Goal: Task Accomplishment & Management: Use online tool/utility

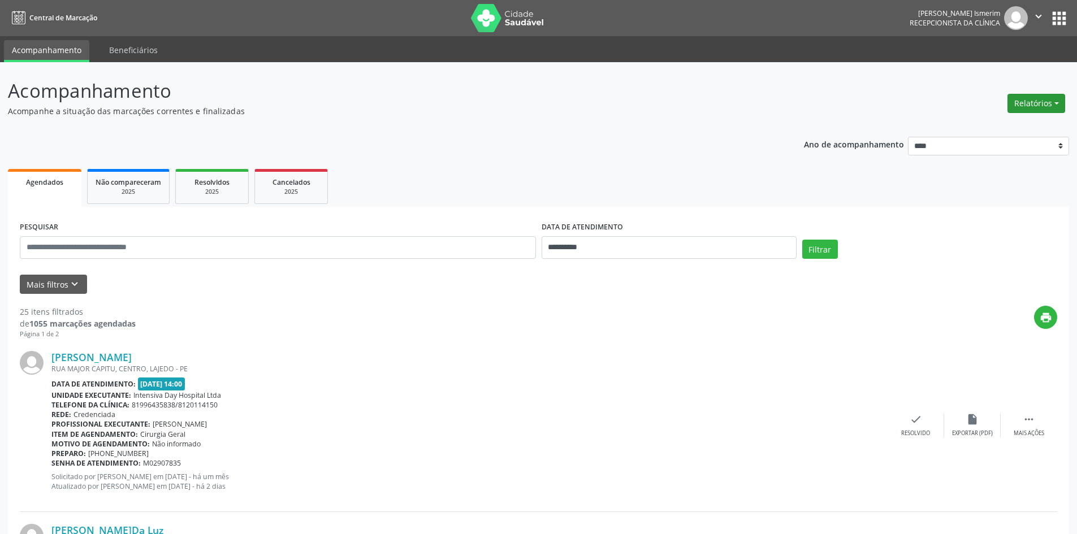
click at [1016, 107] on button "Relatórios" at bounding box center [1036, 103] width 58 height 19
click at [973, 129] on link "Agendamentos" at bounding box center [1005, 128] width 122 height 16
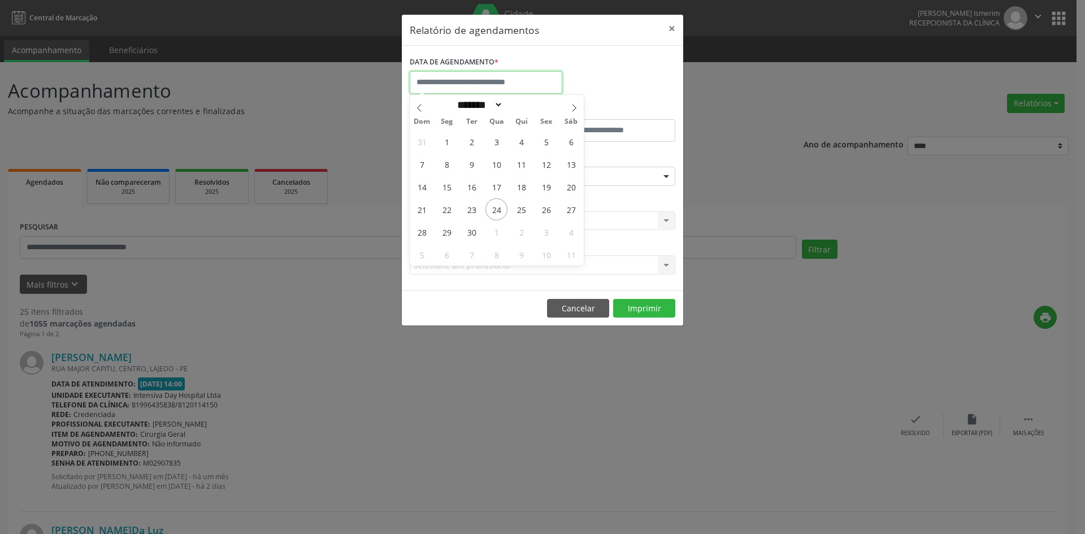
click at [526, 82] on input "text" at bounding box center [486, 82] width 153 height 23
click at [504, 210] on span "24" at bounding box center [497, 209] width 22 height 22
type input "**********"
click at [506, 208] on span "24" at bounding box center [497, 209] width 22 height 22
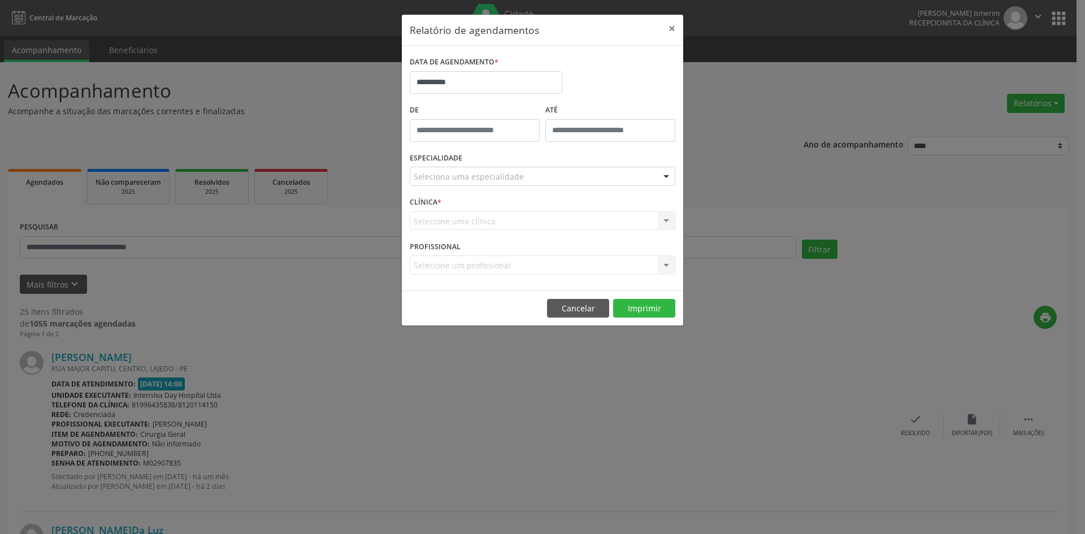
click at [530, 175] on div "Seleciona uma especialidade" at bounding box center [543, 176] width 266 height 19
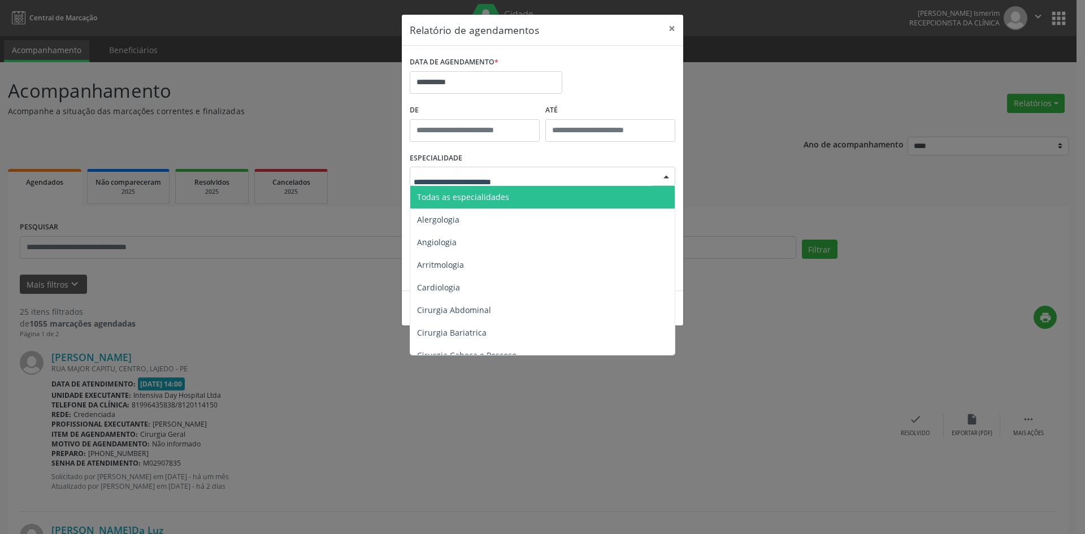
drag, startPoint x: 532, startPoint y: 215, endPoint x: 532, endPoint y: 194, distance: 20.9
click at [532, 194] on span "Todas as especialidades" at bounding box center [543, 197] width 266 height 23
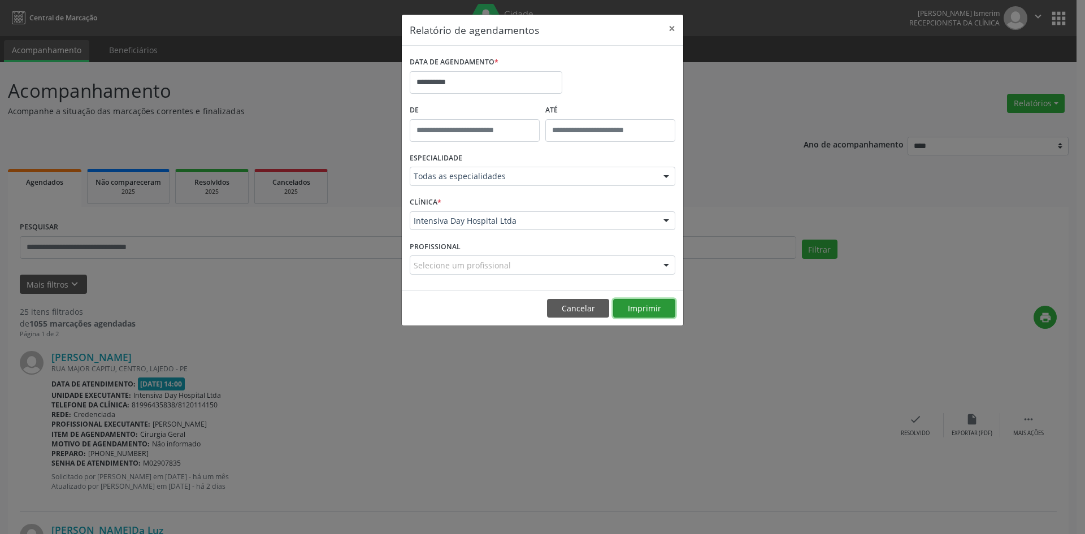
click at [645, 311] on button "Imprimir" at bounding box center [644, 308] width 62 height 19
